Goal: Information Seeking & Learning: Find specific fact

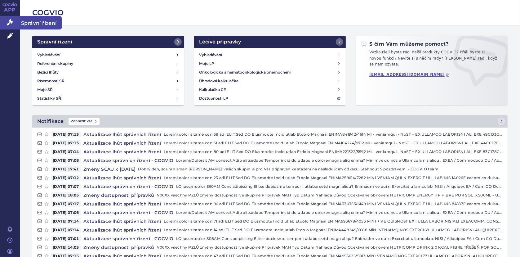
click at [8, 18] on link "Správní řízení" at bounding box center [10, 22] width 20 height 13
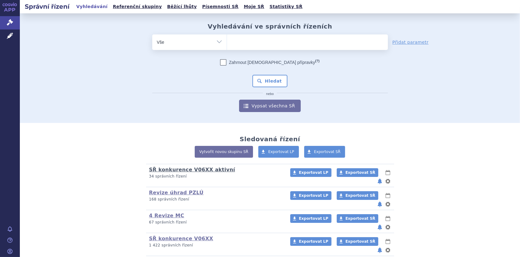
click at [173, 169] on link "SŘ konkurence V06XX aktivní" at bounding box center [192, 169] width 86 height 6
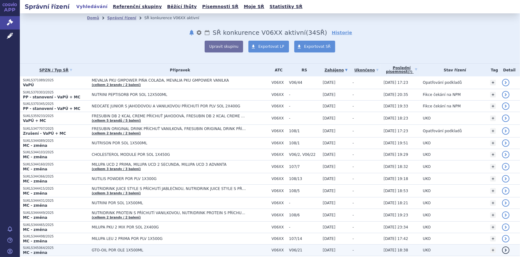
click at [104, 248] on span "GTO-OIL POR OLE 1X500ML" at bounding box center [169, 250] width 155 height 4
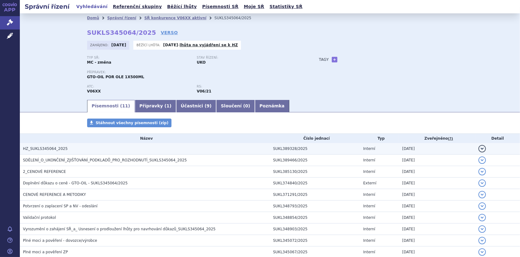
click at [53, 147] on span "HZ_SUKLS345064_2025" at bounding box center [45, 148] width 45 height 4
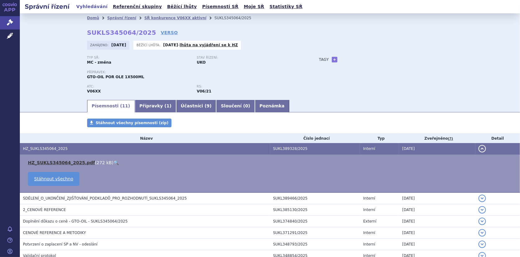
click at [53, 160] on link "HZ_SUKLS345064_2025.pdf" at bounding box center [61, 162] width 67 height 5
click at [154, 18] on link "SŘ konkurence V06XX aktivní" at bounding box center [175, 18] width 62 height 4
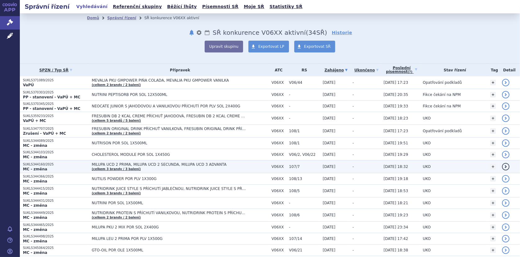
click at [105, 162] on span "MILUPA UCD 2 PRIMA, MILUPA UCD 2 SECUNDA, MILUPA UCD 3 ADVANTA" at bounding box center [169, 164] width 155 height 4
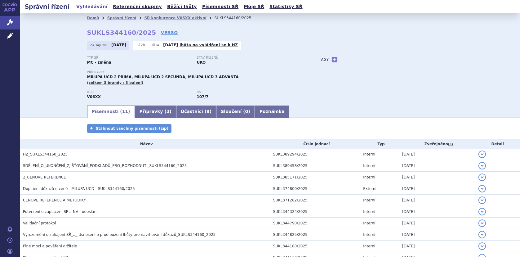
click at [42, 152] on span "HZ_SUKLS344160_2025" at bounding box center [45, 154] width 45 height 4
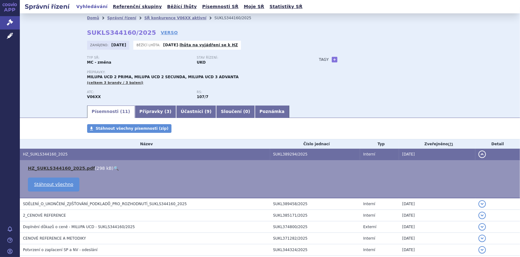
click at [64, 166] on link "HZ_SUKLS344160_2025.pdf" at bounding box center [61, 167] width 67 height 5
click at [147, 19] on link "SŘ konkurence V06XX aktivní" at bounding box center [175, 18] width 62 height 4
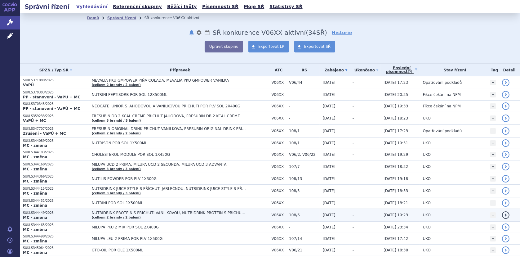
click at [135, 213] on span "NUTRIDRINK PROTEIN S PŘÍCHUTÍ VANILKOVOU, NUTRIDRINK PROTEIN S PŘÍCHUTÍ ČOKOLÁD…" at bounding box center [169, 212] width 155 height 4
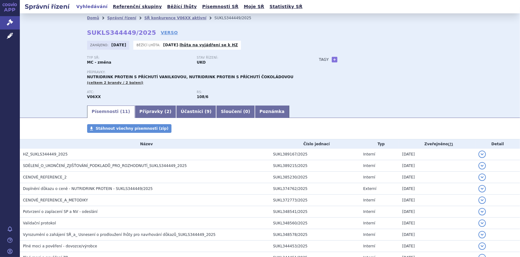
click at [57, 154] on span "HZ_SUKLS344449_2025" at bounding box center [45, 154] width 45 height 4
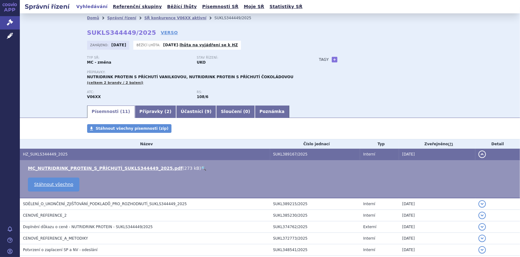
click at [201, 168] on link "🔍" at bounding box center [203, 167] width 5 height 5
click at [201, 167] on link "🔍" at bounding box center [203, 167] width 5 height 5
drag, startPoint x: 148, startPoint y: 17, endPoint x: 151, endPoint y: 19, distance: 3.4
click at [148, 17] on link "SŘ konkurence V06XX aktivní" at bounding box center [175, 18] width 62 height 4
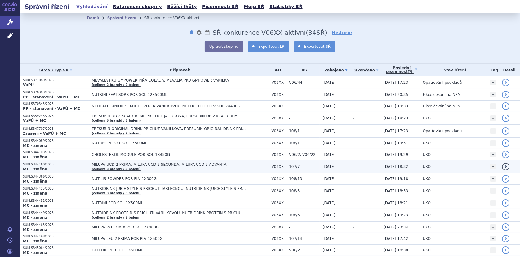
click at [119, 164] on span "MILUPA UCD 2 PRIMA, MILUPA UCD 2 SECUNDA, MILUPA UCD 3 ADVANTA" at bounding box center [169, 164] width 155 height 4
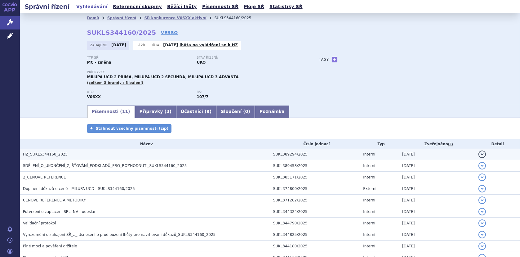
click at [66, 152] on h3 "HZ_SUKLS344160_2025" at bounding box center [146, 154] width 247 height 6
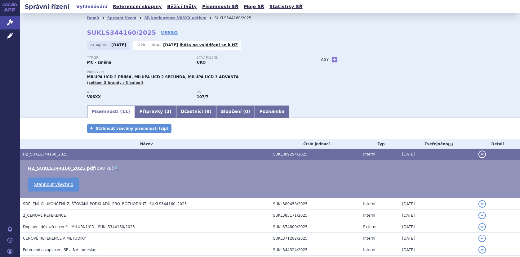
click at [113, 167] on link "🔍" at bounding box center [115, 167] width 5 height 5
click at [167, 16] on link "SŘ konkurence V06XX aktivní" at bounding box center [175, 18] width 62 height 4
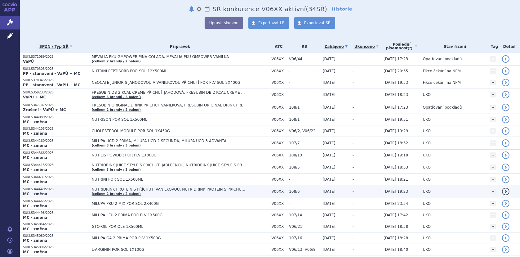
scroll to position [62, 0]
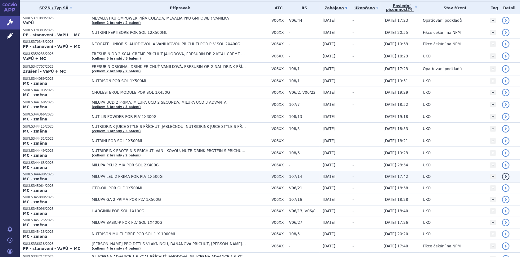
click at [125, 174] on span "MILUPA LEU 2 PRIMA POR PLV 1X500G" at bounding box center [169, 176] width 155 height 4
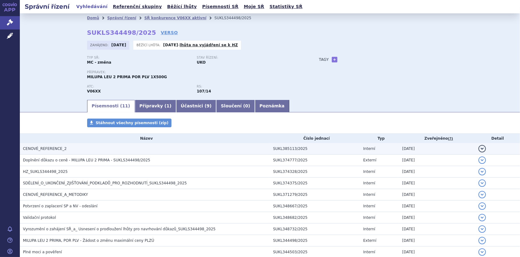
click at [46, 147] on span "CENOVÉ_REFERENCE_2" at bounding box center [45, 148] width 44 height 4
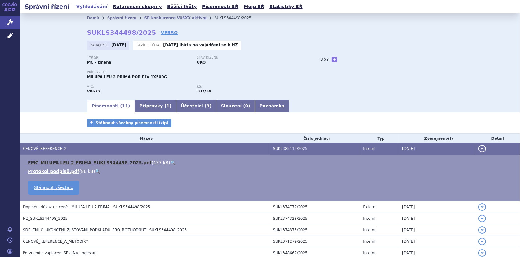
click at [65, 162] on link "FMC_MILUPA LEU 2 PRIMA_SUKLS344498_2025.pdf" at bounding box center [90, 162] width 124 height 5
click at [164, 16] on link "SŘ konkurence V06XX aktivní" at bounding box center [175, 18] width 62 height 4
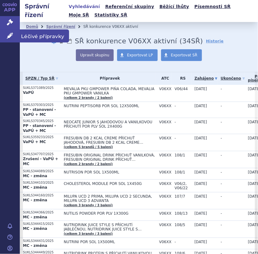
click at [9, 34] on icon at bounding box center [10, 36] width 6 height 6
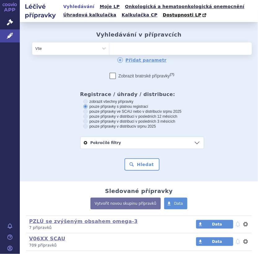
click at [124, 49] on ul at bounding box center [160, 47] width 103 height 10
click at [109, 49] on select at bounding box center [109, 48] width 0 height 12
type input "ch"
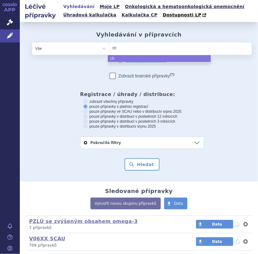
type input "cho"
type input "chole"
type input "choles"
type input "cholest"
type input "choleste"
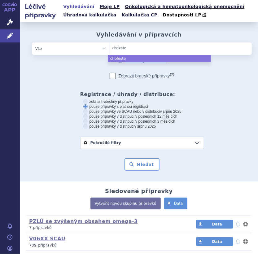
type input "cholester"
type input "cholestero"
type input "cholesterol"
type input "cholesterol m"
type input "cholesterol mo"
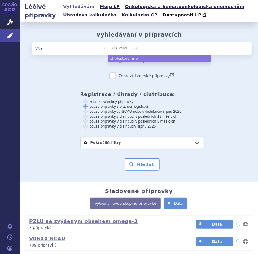
type input "cholesterol modu"
type input "cholesterol modul"
type input "cholesterol module"
select select "cholesterol module"
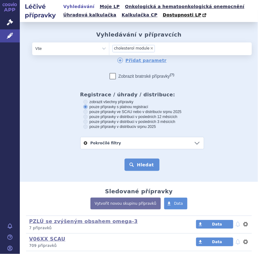
click at [145, 168] on button "Hledat" at bounding box center [142, 165] width 35 height 12
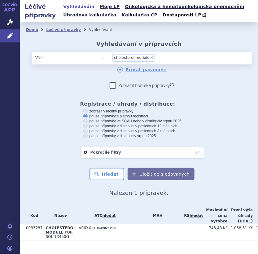
scroll to position [16, 0]
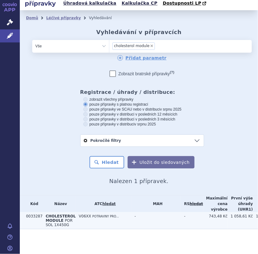
click at [58, 214] on span "CHOLESTEROL MODULE" at bounding box center [61, 218] width 30 height 9
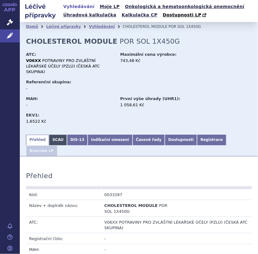
click at [56, 135] on link "SCAU" at bounding box center [58, 140] width 18 height 11
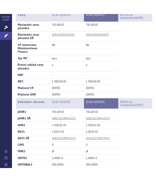
scroll to position [217, 0]
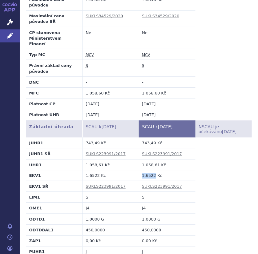
drag, startPoint x: 140, startPoint y: 147, endPoint x: 151, endPoint y: 147, distance: 10.8
click at [151, 170] on td "1,6522 Kč" at bounding box center [167, 175] width 56 height 11
copy td "1,6522"
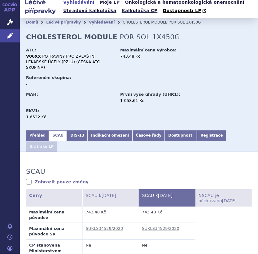
scroll to position [0, 0]
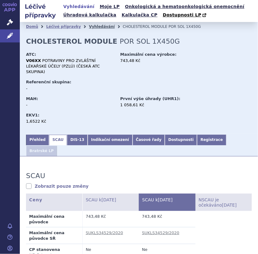
drag, startPoint x: 80, startPoint y: 27, endPoint x: 84, endPoint y: 27, distance: 4.1
click at [80, 27] on li "Léčivé přípravky" at bounding box center [67, 26] width 43 height 9
click at [89, 27] on link "Vyhledávání" at bounding box center [102, 26] width 26 height 4
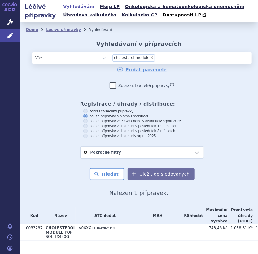
drag, startPoint x: 0, startPoint y: 0, endPoint x: 147, endPoint y: 58, distance: 157.9
click at [150, 58] on span "×" at bounding box center [152, 58] width 4 height 4
click at [109, 58] on select "cholesterol module" at bounding box center [109, 57] width 0 height 12
select select
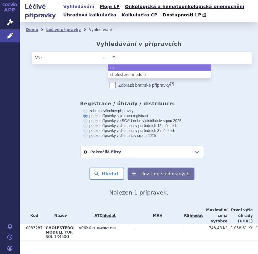
type input "mi"
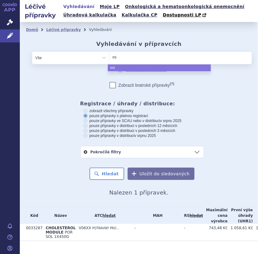
type input "mil"
type input "milup"
type input "milupa"
type input "milupa u"
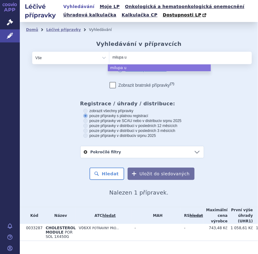
type input "milupa uc"
type input "milupa ucd"
select select "milupa ucd"
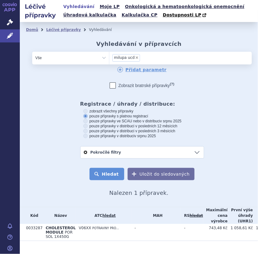
click at [109, 172] on button "Hledat" at bounding box center [107, 174] width 35 height 12
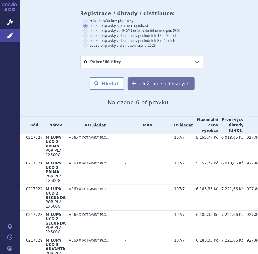
scroll to position [93, 0]
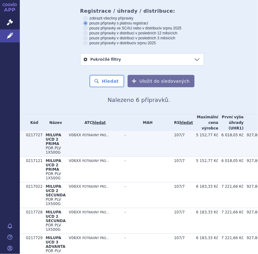
click at [52, 136] on span "MILUPA UCD 2 PRIMA" at bounding box center [53, 139] width 15 height 13
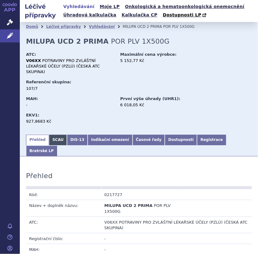
click at [56, 135] on link "SCAU" at bounding box center [58, 140] width 18 height 11
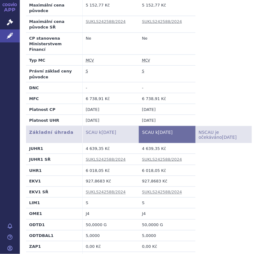
scroll to position [217, 0]
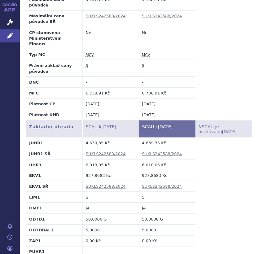
drag, startPoint x: 141, startPoint y: 147, endPoint x: 151, endPoint y: 147, distance: 10.5
click at [151, 170] on td "927,8683 Kč" at bounding box center [167, 175] width 56 height 11
drag, startPoint x: 140, startPoint y: 147, endPoint x: 156, endPoint y: 146, distance: 15.8
click at [156, 170] on td "927,8683 Kč" at bounding box center [167, 175] width 56 height 11
copy td "927,8683"
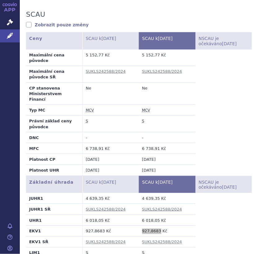
scroll to position [155, 0]
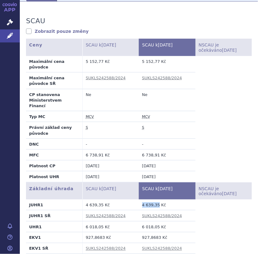
drag, startPoint x: 140, startPoint y: 176, endPoint x: 155, endPoint y: 177, distance: 14.9
click at [155, 200] on td "4 639,35 Kč" at bounding box center [167, 205] width 56 height 11
copy td "4 639,35"
click at [222, 86] on table "Ceny SCAU k 01.09.2025 SCAU k 01.10.2025 NSCAU je očekáváno 20.10.2025 Maximáln…" at bounding box center [139, 110] width 226 height 143
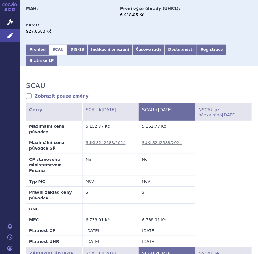
scroll to position [31, 0]
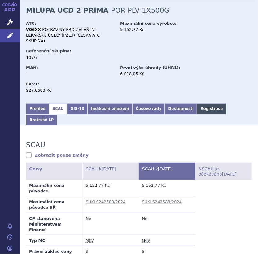
click at [197, 104] on link "Registrace" at bounding box center [211, 109] width 29 height 11
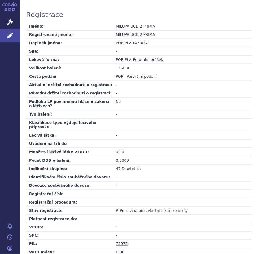
scroll to position [217, 0]
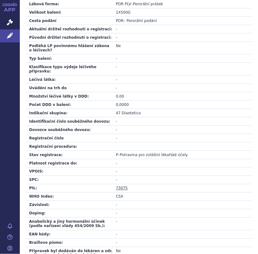
click at [120, 186] on link "73075" at bounding box center [122, 188] width 12 height 4
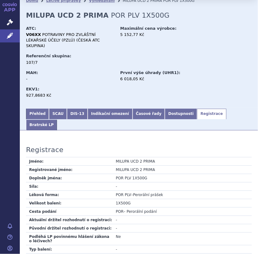
scroll to position [0, 0]
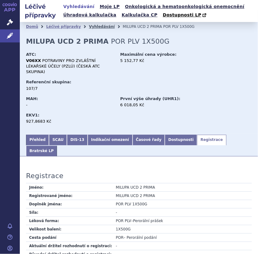
click at [91, 26] on link "Vyhledávání" at bounding box center [102, 26] width 26 height 4
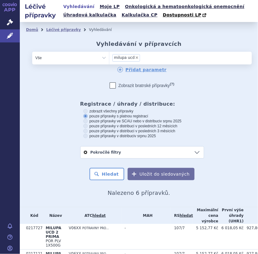
scroll to position [153, 0]
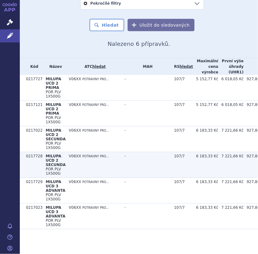
click at [50, 154] on span "MILUPA UCD 2 SECUNDA" at bounding box center [56, 160] width 20 height 13
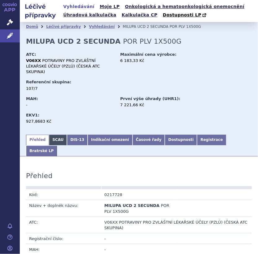
click at [56, 135] on link "SCAU" at bounding box center [58, 140] width 18 height 11
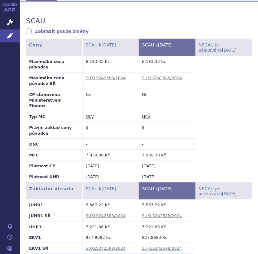
scroll to position [186, 0]
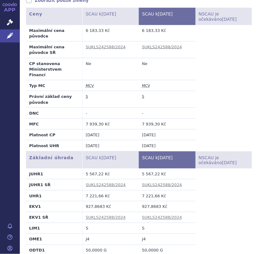
click at [135, 179] on td "SUKLS242588/2024" at bounding box center [110, 184] width 56 height 11
click at [212, 62] on table "Ceny SCAU k 01.09.2025 SCAU k 01.10.2025 NSCAU je očekáváno 20.10.2025 Maximáln…" at bounding box center [139, 79] width 226 height 143
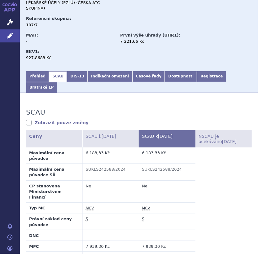
scroll to position [62, 0]
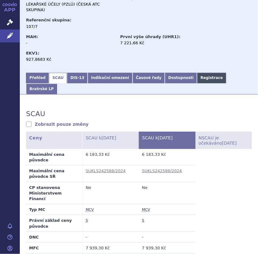
click at [197, 73] on link "Registrace" at bounding box center [211, 78] width 29 height 11
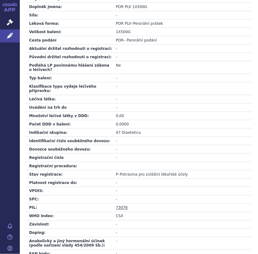
scroll to position [245, 0]
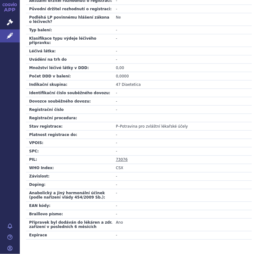
click at [121, 158] on link "73076" at bounding box center [122, 160] width 12 height 4
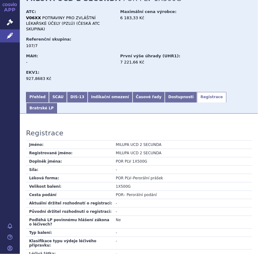
scroll to position [0, 0]
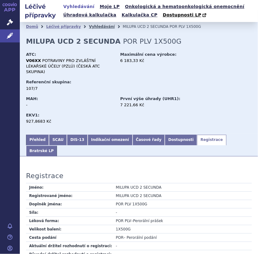
click at [89, 26] on link "Vyhledávání" at bounding box center [102, 26] width 26 height 4
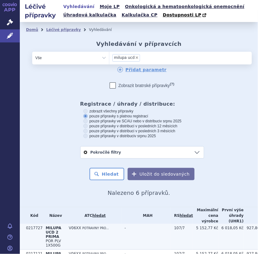
scroll to position [153, 0]
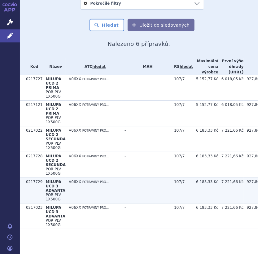
click at [52, 187] on span "MILUPA UCD 3 ADVANTA" at bounding box center [56, 186] width 20 height 13
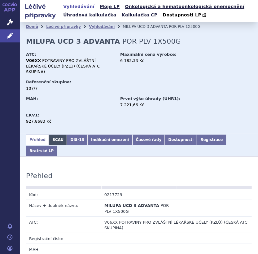
click at [52, 135] on link "SCAU" at bounding box center [58, 140] width 18 height 11
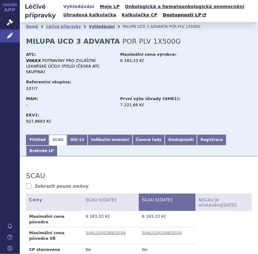
click at [95, 26] on link "Vyhledávání" at bounding box center [102, 26] width 26 height 4
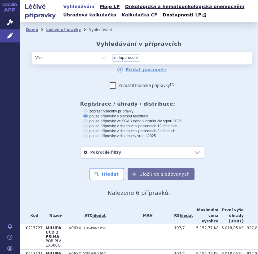
click at [135, 57] on span "×" at bounding box center [137, 58] width 4 height 4
click at [109, 57] on select "milupa ucd" at bounding box center [109, 57] width 0 height 12
select select
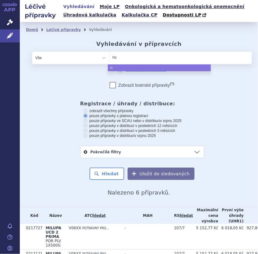
type input "nut"
type input "nuti"
type input "nutili"
type input "nutilis"
select select "nutilis"
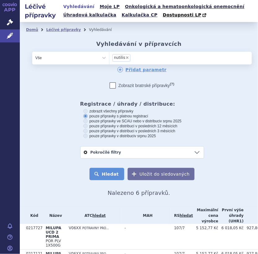
click at [100, 175] on button "Hledat" at bounding box center [107, 174] width 35 height 12
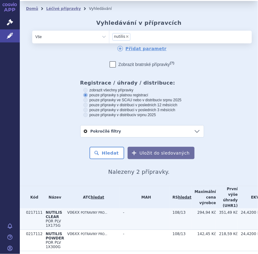
scroll to position [47, 0]
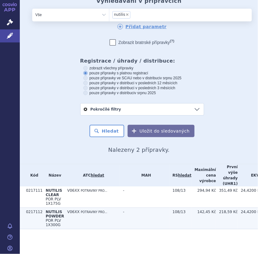
click at [54, 212] on span "NUTILIS POWDER" at bounding box center [55, 214] width 19 height 9
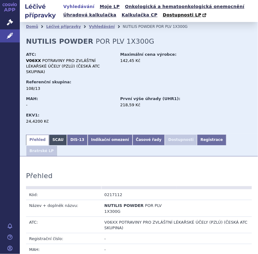
click at [54, 135] on link "SCAU" at bounding box center [58, 140] width 18 height 11
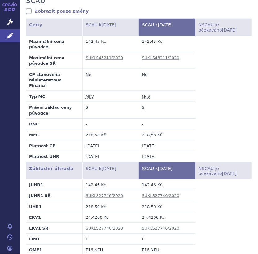
scroll to position [186, 0]
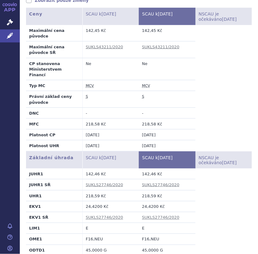
click at [173, 108] on td "-" at bounding box center [167, 113] width 56 height 11
drag, startPoint x: 141, startPoint y: 233, endPoint x: 153, endPoint y: 234, distance: 12.1
drag, startPoint x: 153, startPoint y: 234, endPoint x: 139, endPoint y: 233, distance: 14.3
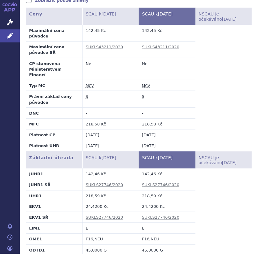
drag, startPoint x: 138, startPoint y: 233, endPoint x: 152, endPoint y: 234, distance: 13.6
copy td "5,8333"
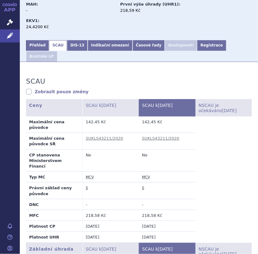
scroll to position [93, 0]
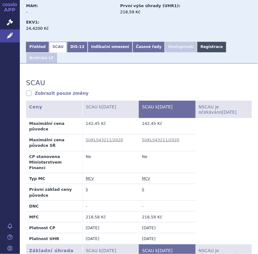
click at [197, 42] on link "Registrace" at bounding box center [211, 47] width 29 height 11
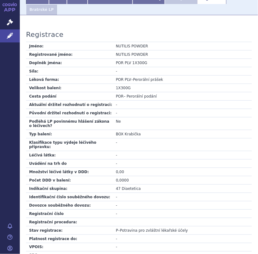
scroll to position [217, 0]
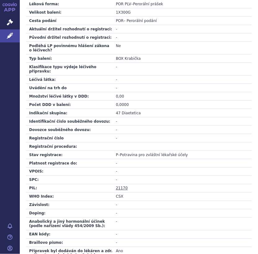
click at [120, 186] on link "21170" at bounding box center [122, 188] width 12 height 4
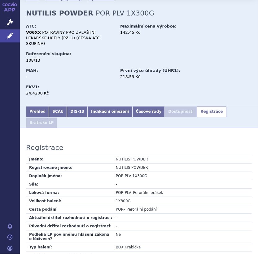
scroll to position [0, 0]
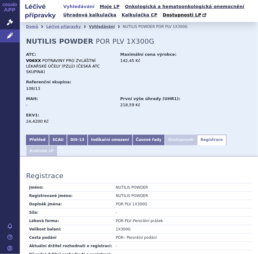
click at [90, 27] on link "Vyhledávání" at bounding box center [102, 26] width 26 height 4
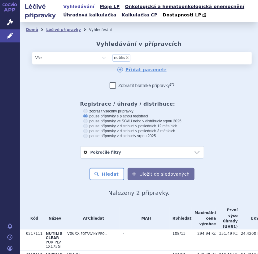
click at [125, 56] on span "×" at bounding box center [127, 58] width 4 height 4
click at [109, 56] on select "nutilis" at bounding box center [109, 57] width 0 height 12
select select
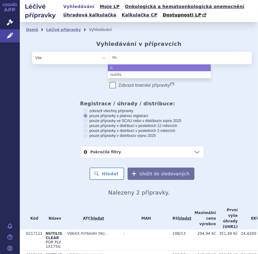
type input "nut"
type input "nutr"
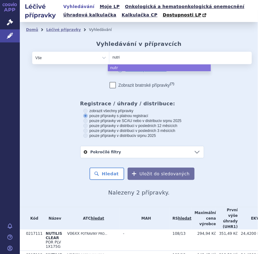
type input "nutris"
type input "nutrisri"
type input "nutrisrin"
type input "nutrisri"
type input "nutris"
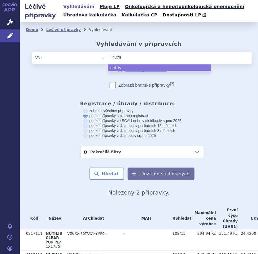
type input "nutri"
type input "nutrid"
type input "nutridri"
type input "nutridrink"
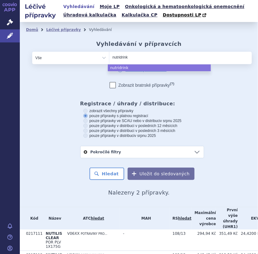
type input "nutridrink j"
type input "nutridrink ju"
type input "nutridrink jui"
type input "nutridrink juic"
type input "nutridrink juicy"
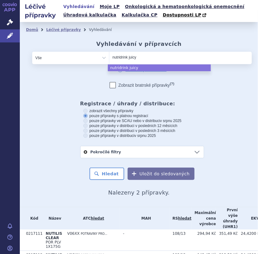
type input "nutridrink juicy"
type input "nutridrink juicy s"
type input "nutridrink juicy st"
type input "nutridrink juicy sty"
type input "nutridrink juicy styl"
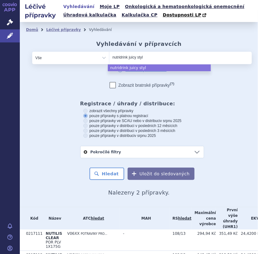
type input "nutridrink juicy style"
select select "nutridrink juicy style"
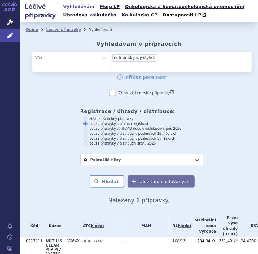
type input "nutridrink juicy style"
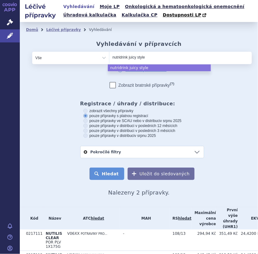
select select "nutridrink juicy style"
click at [112, 170] on button "Hledat" at bounding box center [107, 174] width 35 height 12
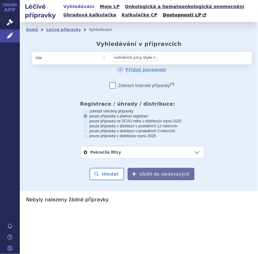
click at [138, 59] on span "nutridrink juicy style" at bounding box center [133, 57] width 38 height 4
click at [109, 59] on select "nutridrink juicy style" at bounding box center [109, 57] width 0 height 12
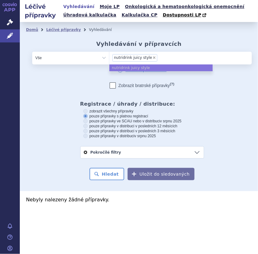
click at [147, 58] on li "× nutridrink juicy style" at bounding box center [134, 57] width 45 height 7
click at [109, 58] on select "nutridrink juicy style" at bounding box center [109, 57] width 0 height 12
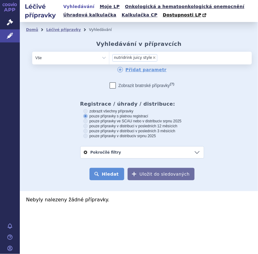
click at [112, 171] on button "Hledat" at bounding box center [107, 174] width 35 height 12
click at [161, 56] on ul "× nutridrink juicy style" at bounding box center [160, 57] width 103 height 11
click at [109, 56] on select "nutridrink juicy style" at bounding box center [109, 57] width 0 height 12
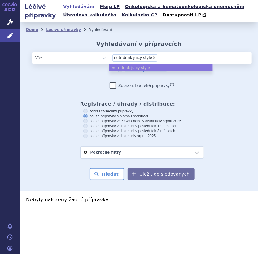
select select
type input "nutridrink juicy style"
type input "nutridrink juice style"
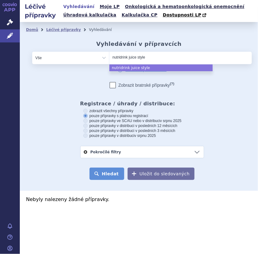
select select "nutridrink juice style"
click at [102, 176] on button "Hledat" at bounding box center [107, 174] width 35 height 12
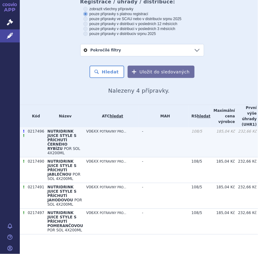
scroll to position [108, 0]
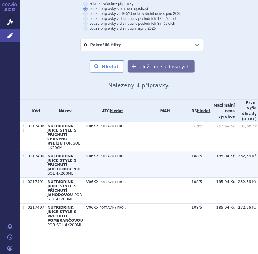
click at [57, 158] on span "NUTRIDRINK JUICE STYLE S PŘÍCHUTÍ JABLEČNOU" at bounding box center [61, 162] width 29 height 17
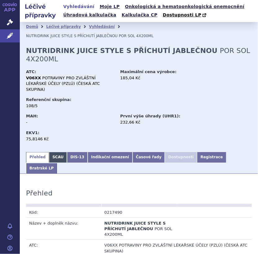
click at [56, 152] on link "SCAU" at bounding box center [58, 157] width 18 height 11
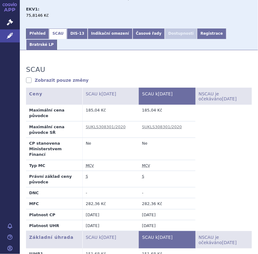
scroll to position [124, 0]
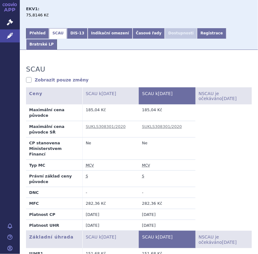
click at [206, 143] on table "Ceny SCAU k 01.09.2025 SCAU k 01.10.2025 NSCAU je očekáváno 20.10.2025 Maximáln…" at bounding box center [139, 158] width 226 height 143
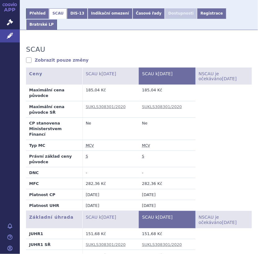
scroll to position [155, 0]
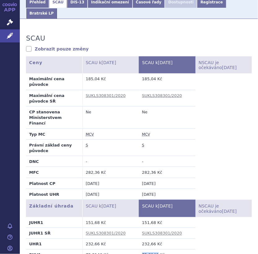
drag, startPoint x: 140, startPoint y: 218, endPoint x: 153, endPoint y: 218, distance: 13.0
click at [153, 250] on td "75,8146 Kč" at bounding box center [167, 255] width 56 height 11
copy td "75,8146"
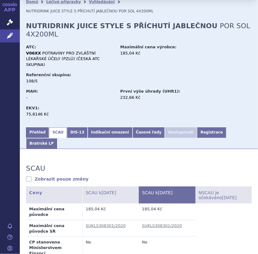
scroll to position [0, 0]
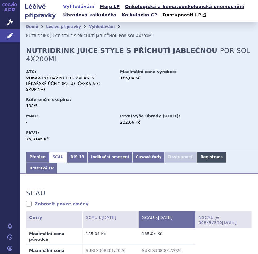
click at [197, 152] on link "Registrace" at bounding box center [211, 157] width 29 height 11
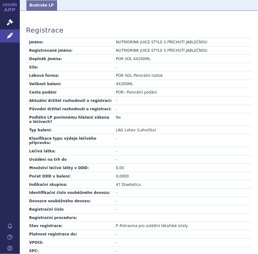
scroll to position [217, 0]
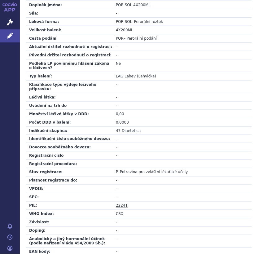
click at [122, 204] on link "22241" at bounding box center [122, 206] width 12 height 4
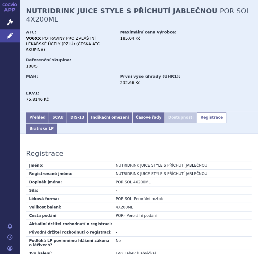
scroll to position [0, 0]
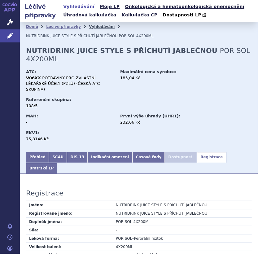
click at [93, 26] on link "Vyhledávání" at bounding box center [102, 26] width 26 height 4
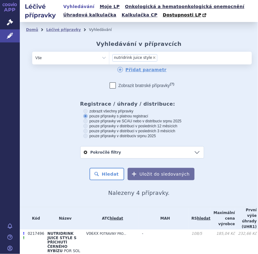
click at [152, 58] on span "×" at bounding box center [154, 58] width 4 height 4
click at [109, 58] on select "nutridrink juice style" at bounding box center [109, 57] width 0 height 12
select select
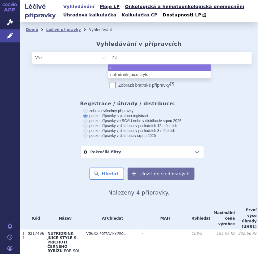
type input "nut"
type input "nutri"
type input "nutrin"
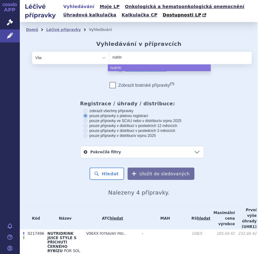
type input "nutrini"
select select "nutrini"
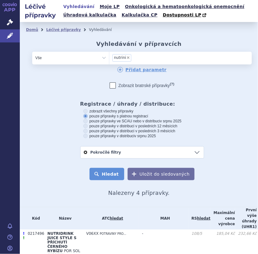
click at [108, 172] on button "Hledat" at bounding box center [107, 174] width 35 height 12
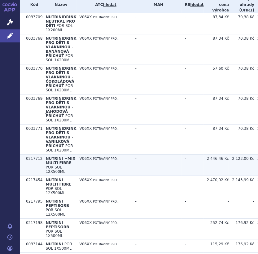
scroll to position [239, 0]
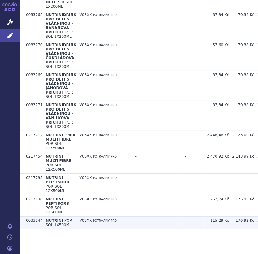
click at [53, 218] on span "NUTRINI" at bounding box center [54, 220] width 17 height 4
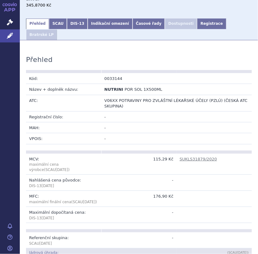
scroll to position [62, 0]
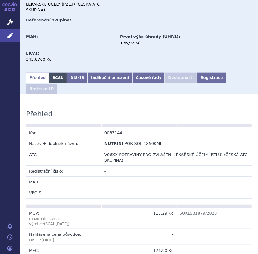
click at [59, 73] on link "SCAU" at bounding box center [58, 78] width 18 height 11
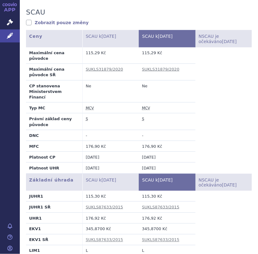
scroll to position [217, 0]
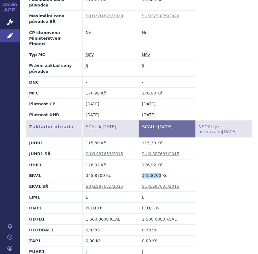
drag, startPoint x: 140, startPoint y: 148, endPoint x: 155, endPoint y: 148, distance: 14.9
click at [155, 170] on td "345,8700 Kč" at bounding box center [167, 175] width 56 height 11
copy td "345,8700"
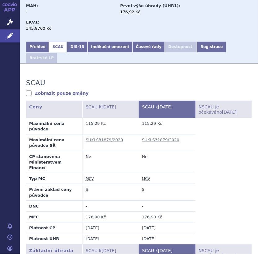
scroll to position [0, 0]
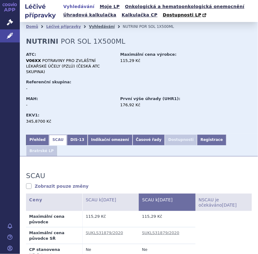
click at [89, 28] on link "Vyhledávání" at bounding box center [102, 26] width 26 height 4
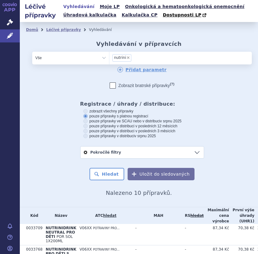
click at [126, 56] on span "×" at bounding box center [128, 58] width 4 height 4
click at [109, 56] on select "nutrini" at bounding box center [109, 57] width 0 height 12
select select
type input "nu"
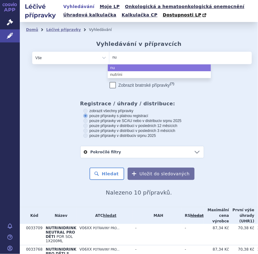
type input "nut"
type input "nutri"
type input "nutrid"
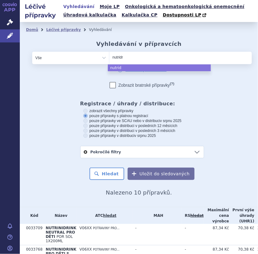
type input "nutridri"
type input "nutridrink"
type input "nutridrink p"
type input "nutridrink pr"
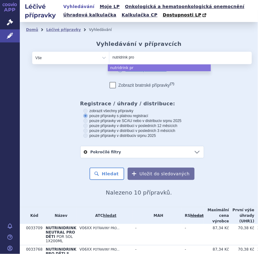
type input "nutridrink prot"
type input "nutridrink protei"
type input "nutridrink protein"
select select "nutridrink protein"
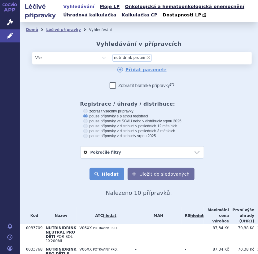
click at [108, 175] on button "Hledat" at bounding box center [107, 174] width 35 height 12
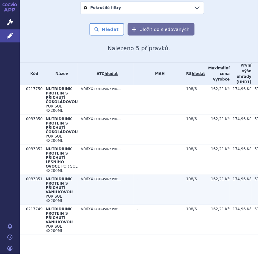
scroll to position [155, 0]
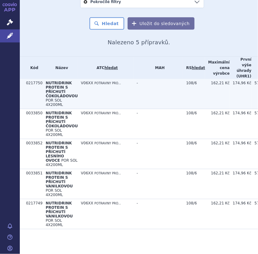
click at [49, 83] on span "NUTRIDRINK PROTEIN S PŘÍCHUTÍ ČOKOLÁDOVOU" at bounding box center [62, 89] width 32 height 17
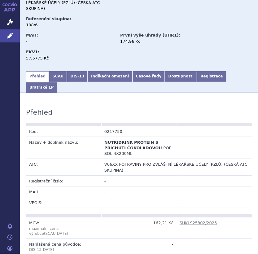
scroll to position [62, 0]
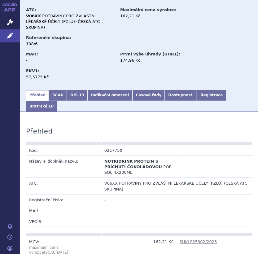
drag, startPoint x: 52, startPoint y: 80, endPoint x: 88, endPoint y: 88, distance: 36.9
click at [52, 90] on link "SCAU" at bounding box center [58, 95] width 18 height 11
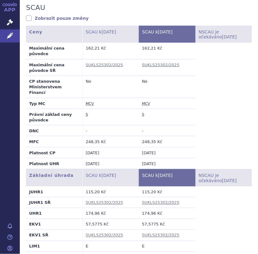
scroll to position [186, 0]
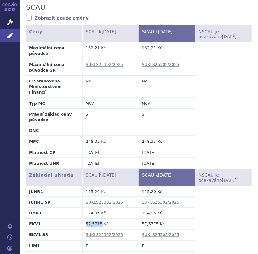
drag, startPoint x: 85, startPoint y: 187, endPoint x: 98, endPoint y: 188, distance: 13.1
click at [98, 219] on td "57,5775 Kč" at bounding box center [110, 224] width 56 height 11
copy td "57,5775"
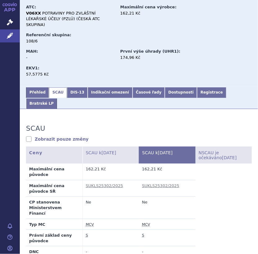
scroll to position [62, 0]
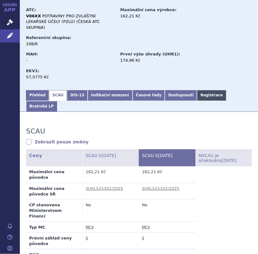
click at [197, 90] on link "Registrace" at bounding box center [211, 95] width 29 height 11
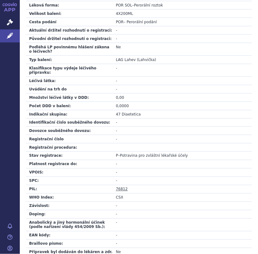
scroll to position [248, 0]
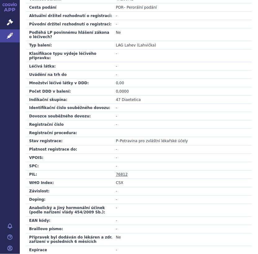
click at [122, 173] on link "76812" at bounding box center [122, 175] width 12 height 4
